Goal: Information Seeking & Learning: Learn about a topic

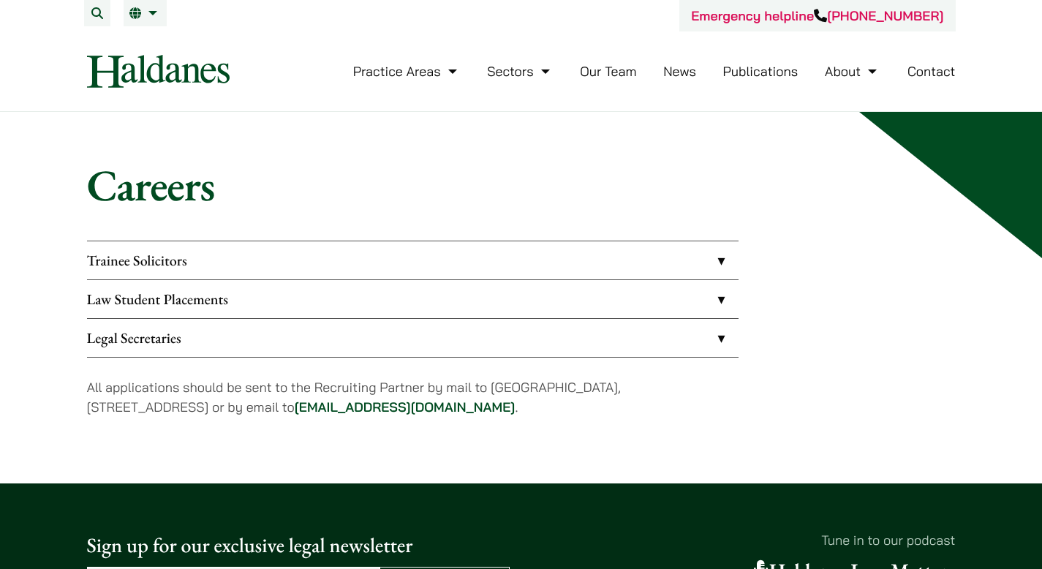
click at [193, 305] on link "Law Student Placements" at bounding box center [412, 299] width 651 height 38
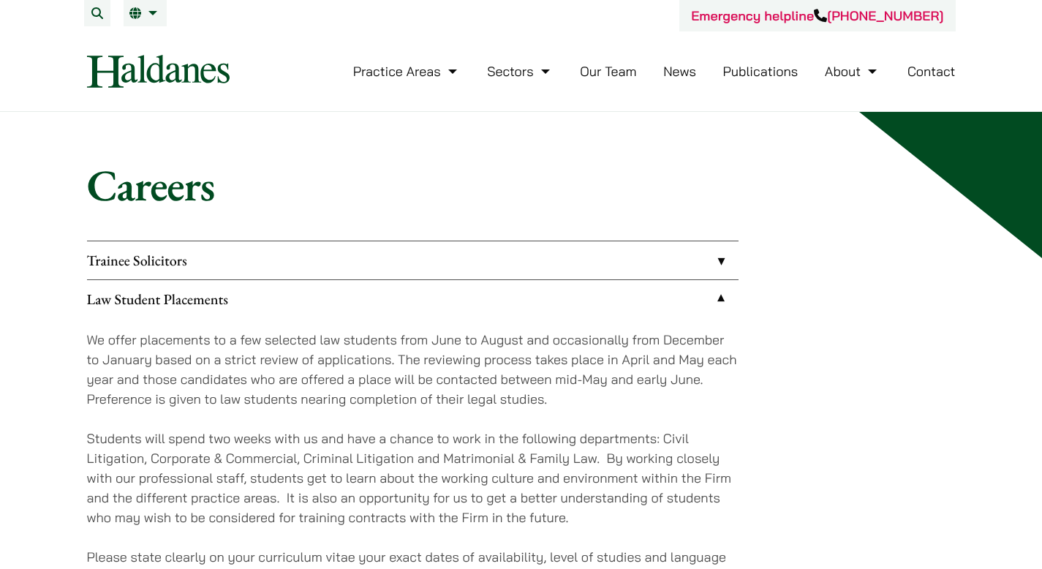
click at [608, 68] on link "Our Team" at bounding box center [608, 71] width 56 height 17
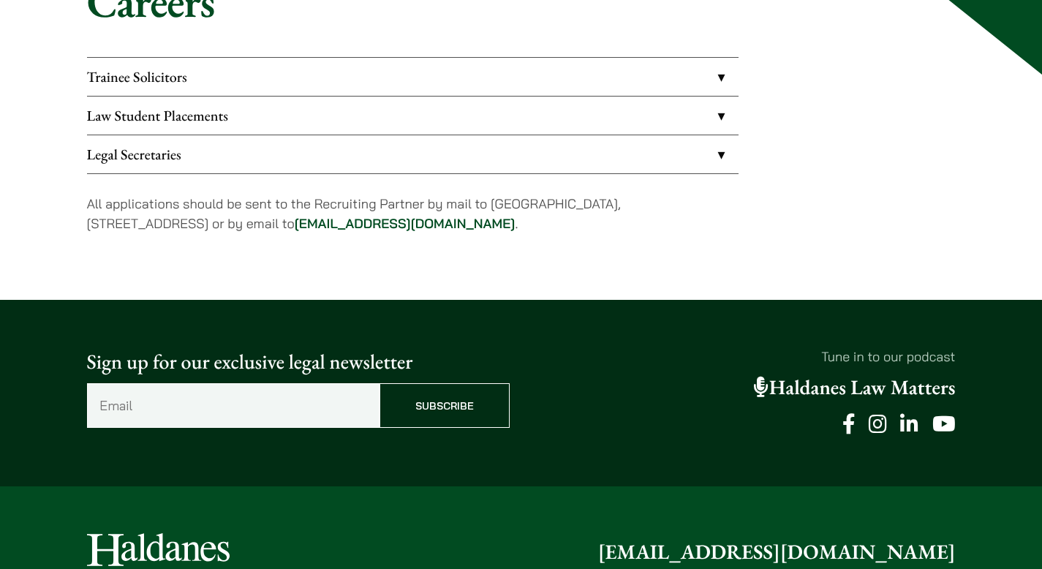
scroll to position [431, 0]
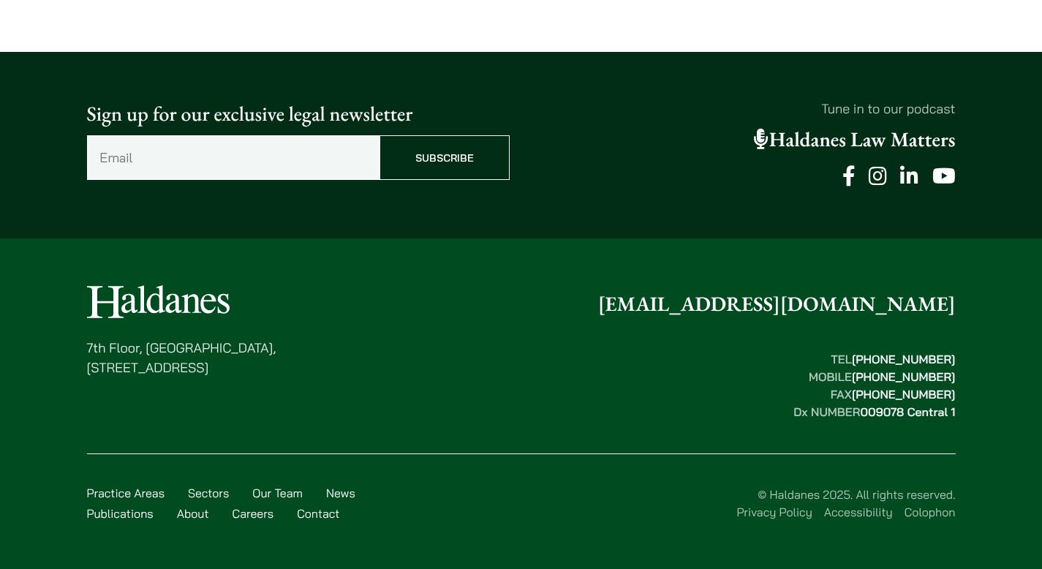
click at [881, 176] on icon at bounding box center [878, 176] width 18 height 20
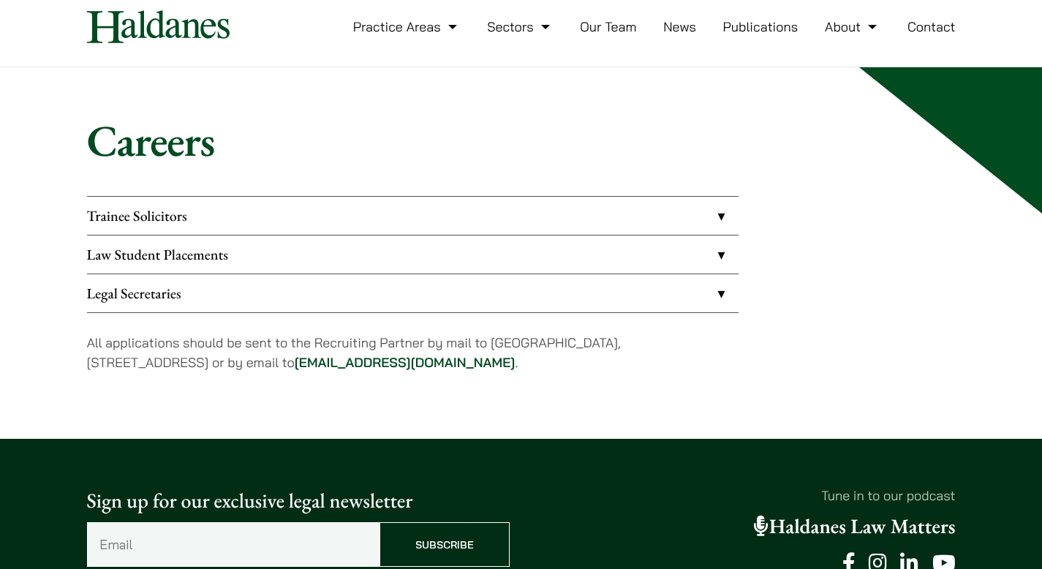
scroll to position [0, 0]
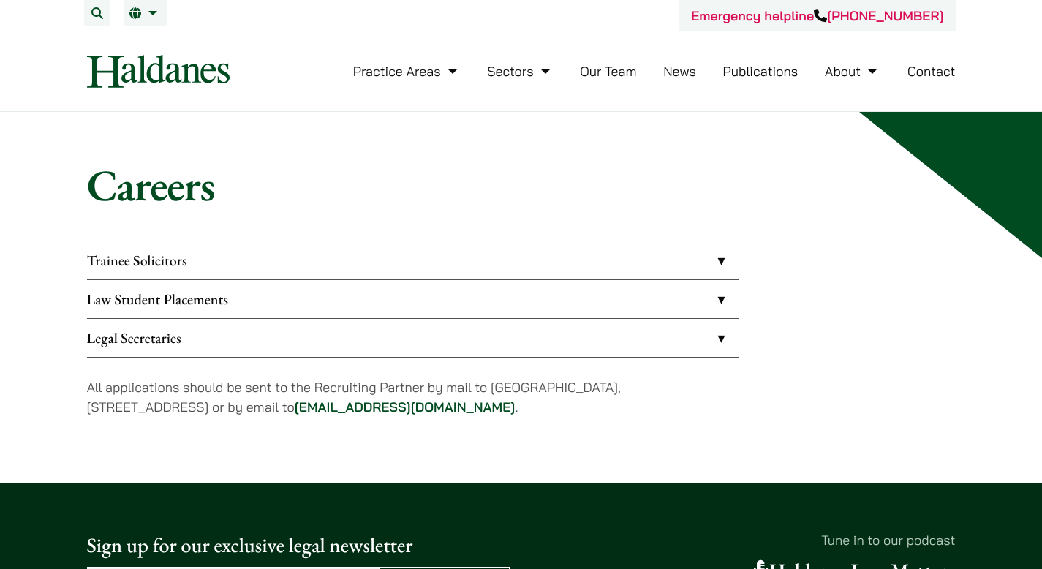
click at [154, 295] on link "Law Student Placements" at bounding box center [412, 299] width 651 height 38
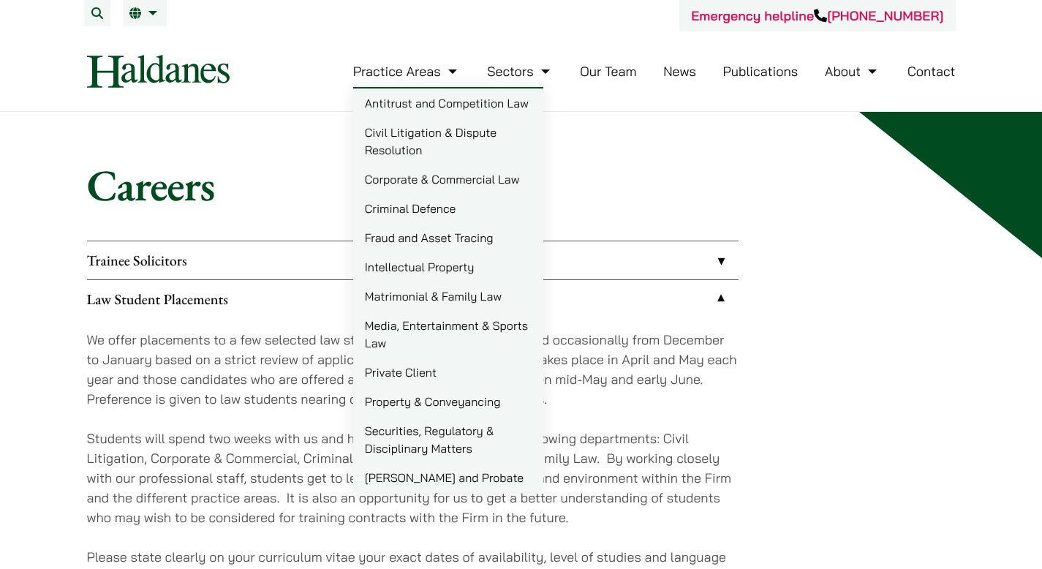
click at [383, 71] on link "Practice Areas" at bounding box center [406, 71] width 107 height 17
